Goal: Information Seeking & Learning: Stay updated

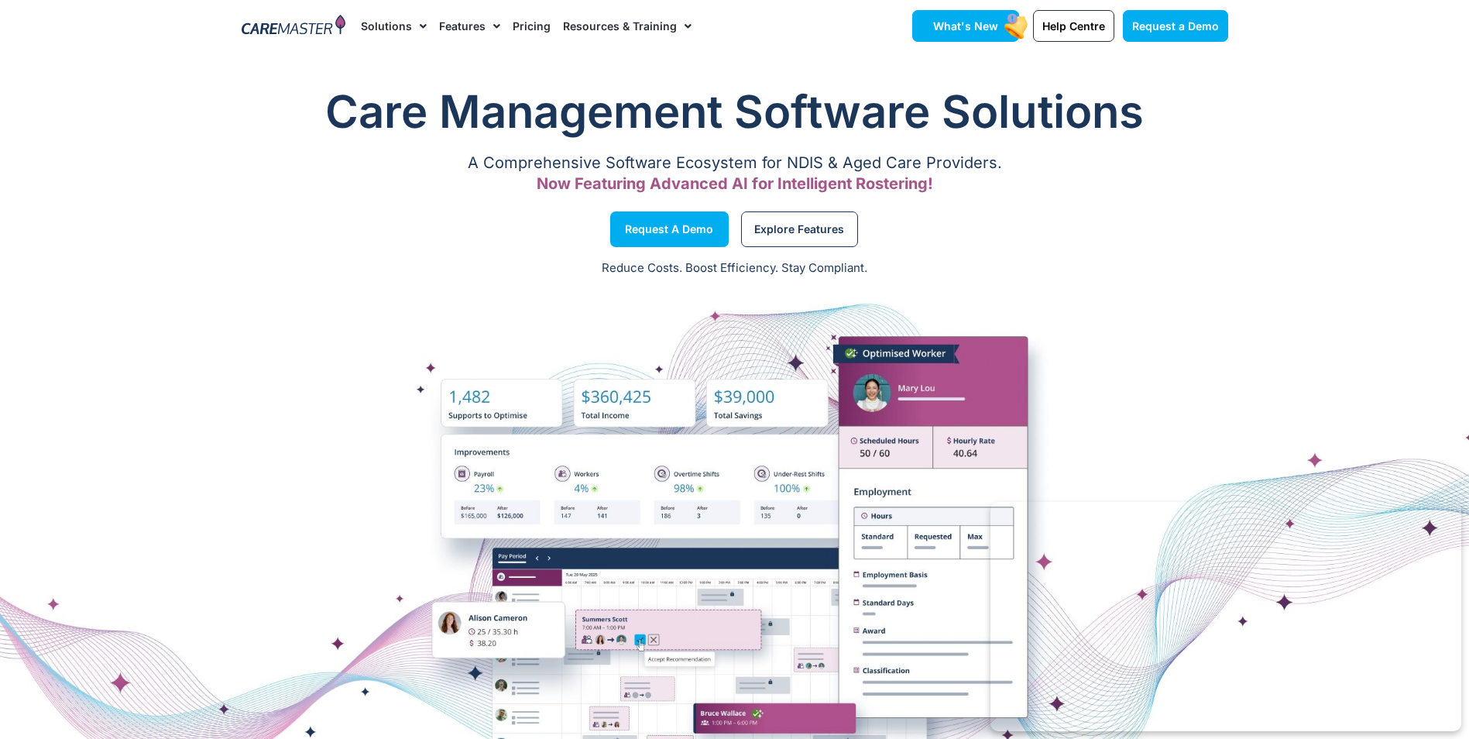
click at [952, 26] on span "What's New" at bounding box center [965, 25] width 65 height 13
